Goal: Use online tool/utility: Utilize a website feature to perform a specific function

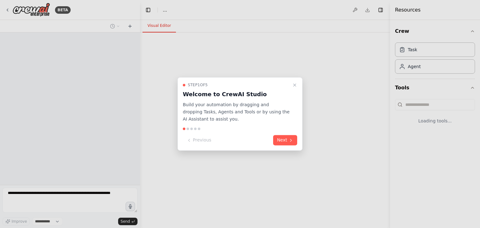
select select "****"
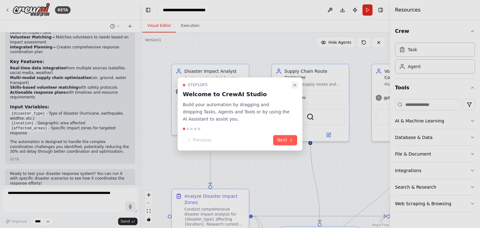
click at [292, 84] on icon "Close walkthrough" at bounding box center [294, 85] width 5 height 5
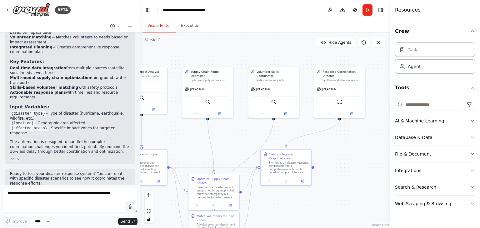
drag, startPoint x: 276, startPoint y: 148, endPoint x: 183, endPoint y: 126, distance: 96.1
click at [183, 126] on div ".deletable-edge-delete-btn { width: 20px; height: 20px; border: 0px solid #ffff…" at bounding box center [265, 131] width 250 height 196
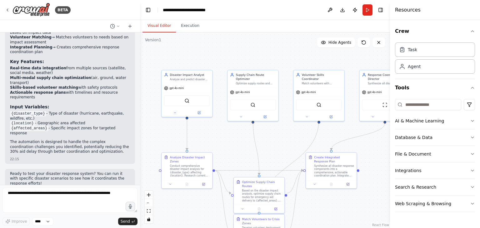
drag, startPoint x: 180, startPoint y: 123, endPoint x: 225, endPoint y: 126, distance: 45.5
click at [225, 126] on div ".deletable-edge-delete-btn { width: 20px; height: 20px; border: 0px solid #ffff…" at bounding box center [265, 131] width 250 height 196
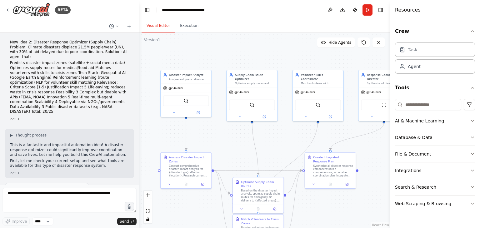
click at [139, 67] on div "BETA New Idea 2: Disaster Response Optimizer (Supply Chain) Problem: Climate di…" at bounding box center [240, 114] width 480 height 228
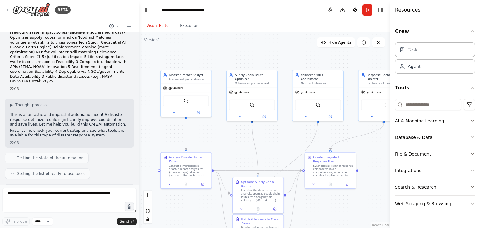
scroll to position [31, 0]
click at [21, 128] on p "First, let me check your current setup and see what tools are available for thi…" at bounding box center [69, 133] width 119 height 10
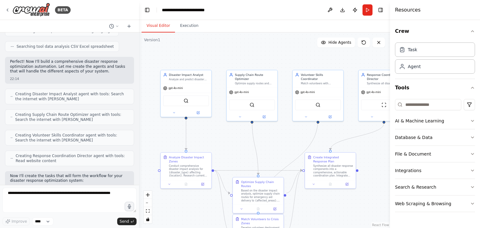
scroll to position [250, 0]
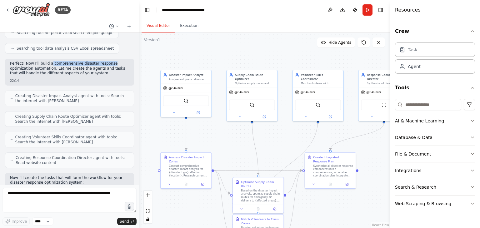
drag, startPoint x: 49, startPoint y: 53, endPoint x: 114, endPoint y: 55, distance: 65.7
click at [114, 61] on p "Perfect! Now I'll build a comprehensive disaster response optimization automati…" at bounding box center [69, 68] width 119 height 15
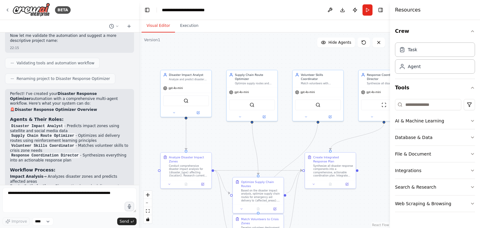
scroll to position [500, 0]
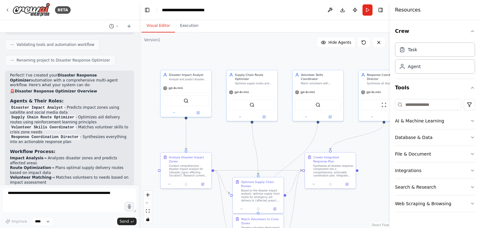
click at [48, 186] on form "Improve **** Send" at bounding box center [69, 206] width 139 height 43
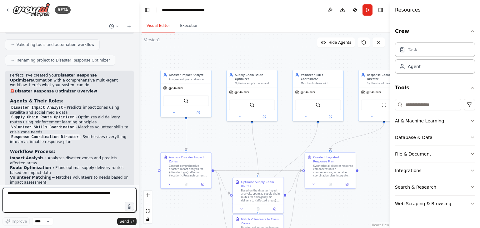
click at [50, 191] on textarea at bounding box center [70, 200] width 134 height 25
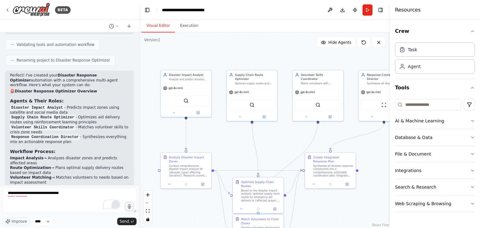
click at [115, 205] on div "2" at bounding box center [116, 205] width 8 height 8
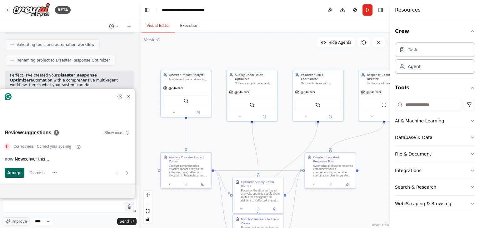
click at [21, 170] on span "Accept" at bounding box center [14, 173] width 15 height 7
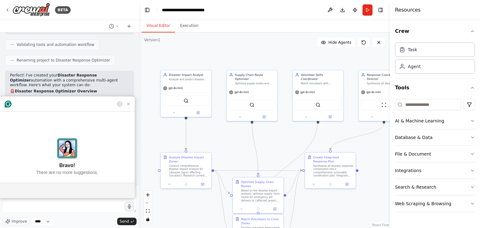
click at [21, 172] on article "Bravo! There are no more suggestions." at bounding box center [67, 157] width 135 height 51
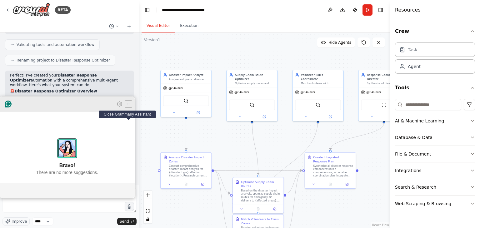
click at [130, 107] on icon "Close Grammarly Assistant" at bounding box center [128, 104] width 5 height 5
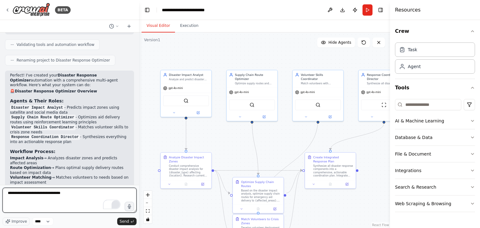
click at [85, 190] on textarea "**********" at bounding box center [70, 200] width 134 height 25
click at [108, 196] on textarea "**********" at bounding box center [70, 200] width 134 height 25
type textarea "**********"
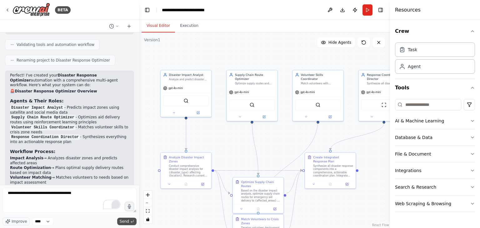
click at [121, 221] on span "Send" at bounding box center [124, 221] width 9 height 5
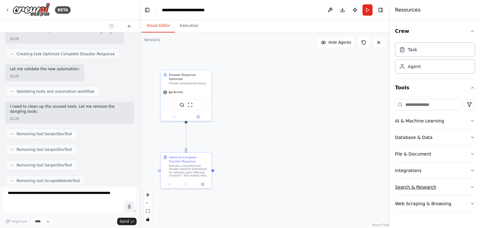
scroll to position [1122, 0]
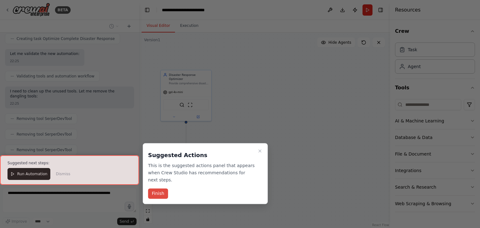
click at [154, 189] on button "Finish" at bounding box center [158, 194] width 20 height 10
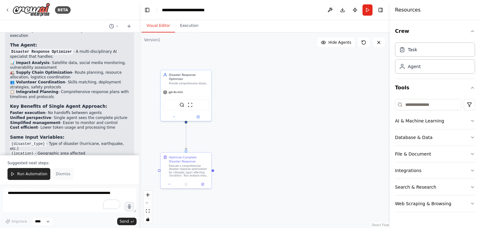
click at [65, 176] on span "Dismiss" at bounding box center [63, 174] width 14 height 5
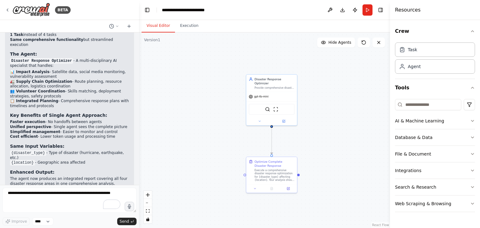
drag, startPoint x: 205, startPoint y: 141, endPoint x: 291, endPoint y: 145, distance: 85.8
click at [291, 145] on div ".deletable-edge-delete-btn { width: 20px; height: 20px; border: 0px solid #ffff…" at bounding box center [264, 131] width 251 height 196
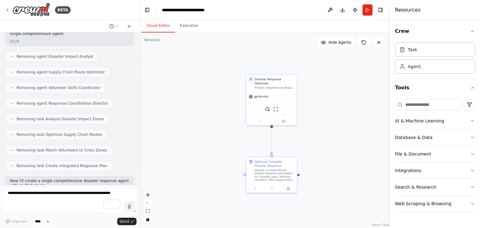
scroll to position [888, 0]
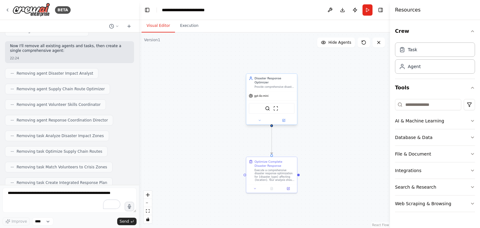
click at [269, 108] on div "SerperDevTool ScrapeWebsiteTool" at bounding box center [272, 108] width 46 height 11
click at [259, 118] on button at bounding box center [259, 120] width 23 height 5
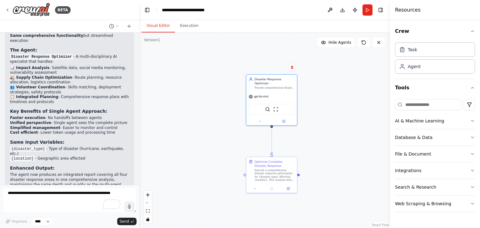
scroll to position [1325, 0]
click at [368, 13] on button "Run" at bounding box center [368, 9] width 10 height 11
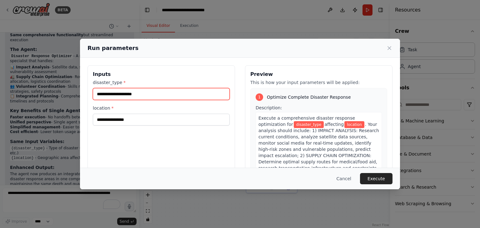
click at [151, 96] on input "disaster_type *" at bounding box center [161, 94] width 137 height 12
type input "**********"
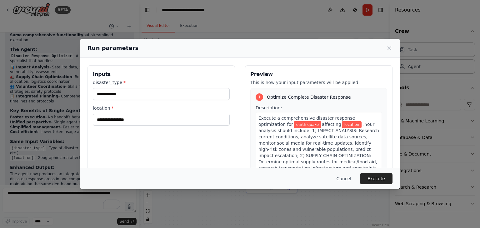
click at [134, 126] on div "**********" at bounding box center [162, 139] width 148 height 148
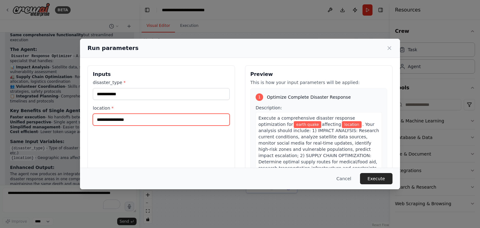
click at [138, 124] on input "location *" at bounding box center [161, 120] width 137 height 12
type input "*****"
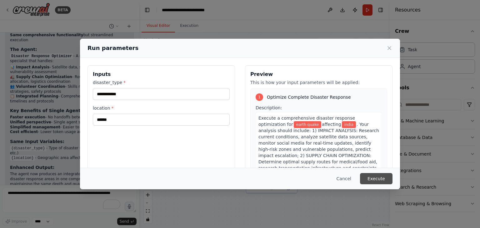
click at [372, 174] on button "Execute" at bounding box center [376, 178] width 33 height 11
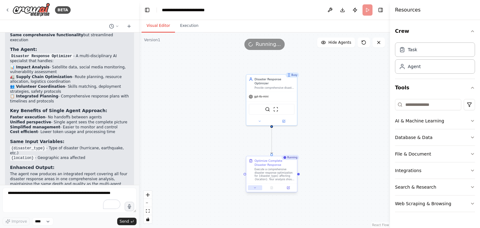
click at [259, 188] on button at bounding box center [255, 187] width 14 height 5
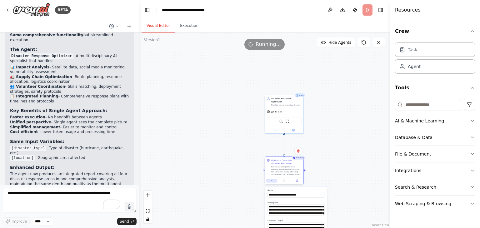
click at [271, 182] on icon at bounding box center [272, 181] width 3 height 3
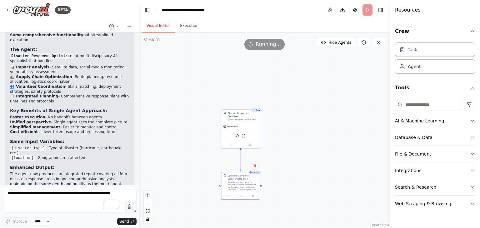
drag, startPoint x: 289, startPoint y: 120, endPoint x: 354, endPoint y: 183, distance: 90.7
click at [200, 127] on div ".deletable-edge-delete-btn { width: 20px; height: 20px; border: 0px solid #ffff…" at bounding box center [264, 131] width 251 height 196
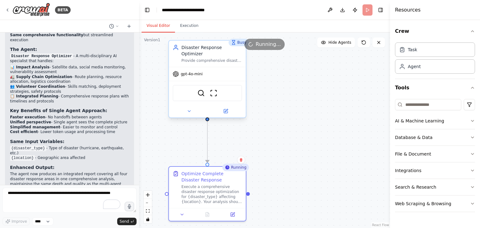
drag, startPoint x: 261, startPoint y: 143, endPoint x: 234, endPoint y: 57, distance: 90.4
click at [280, 147] on div ".deletable-edge-delete-btn { width: 20px; height: 20px; border: 0px solid #ffff…" at bounding box center [264, 131] width 251 height 196
click at [194, 26] on button "Execution" at bounding box center [189, 25] width 28 height 13
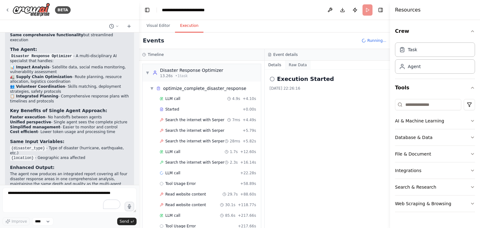
click at [302, 65] on button "Raw Data" at bounding box center [298, 65] width 26 height 9
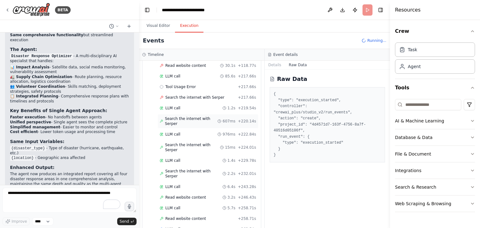
scroll to position [152, 0]
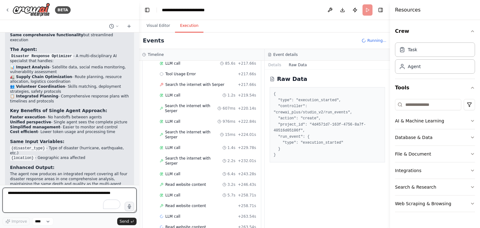
click at [42, 197] on textarea "To enrich screen reader interactions, please activate Accessibility in Grammarl…" at bounding box center [70, 200] width 134 height 25
